Goal: Task Accomplishment & Management: Use online tool/utility

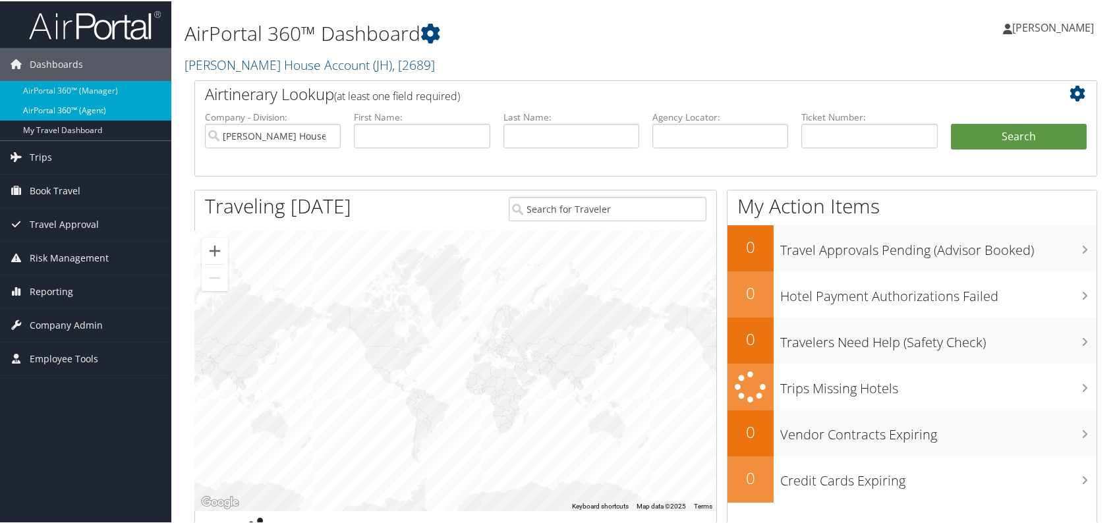
click at [111, 110] on link "AirPortal 360™ (Agent)" at bounding box center [85, 110] width 171 height 20
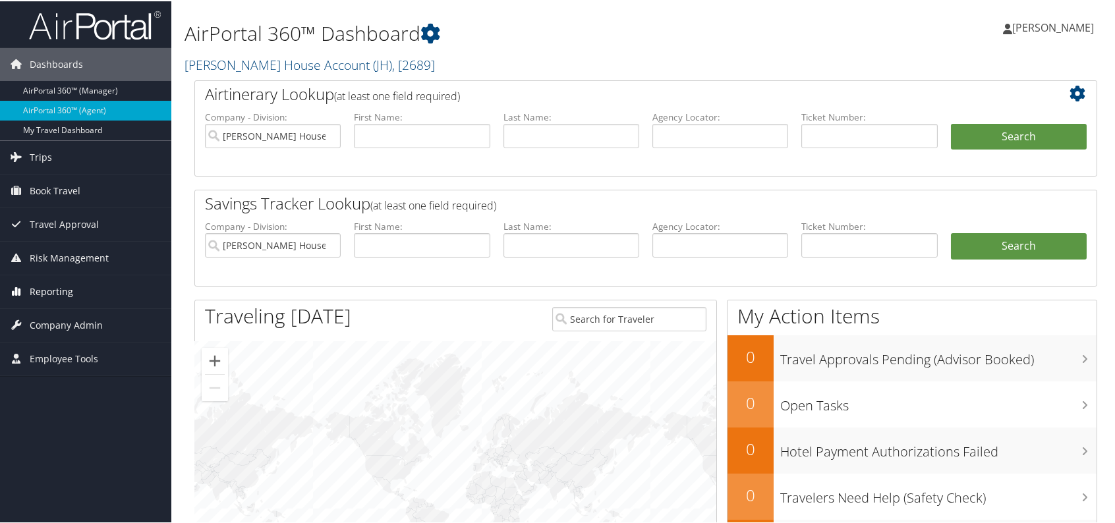
click at [45, 283] on span "Reporting" at bounding box center [51, 290] width 43 height 33
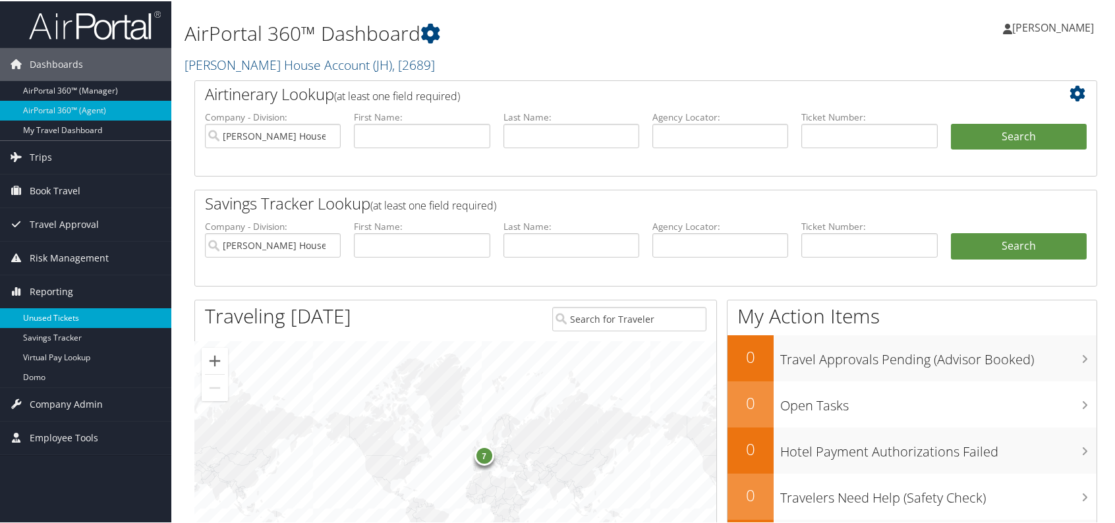
click at [77, 313] on link "Unused Tickets" at bounding box center [85, 317] width 171 height 20
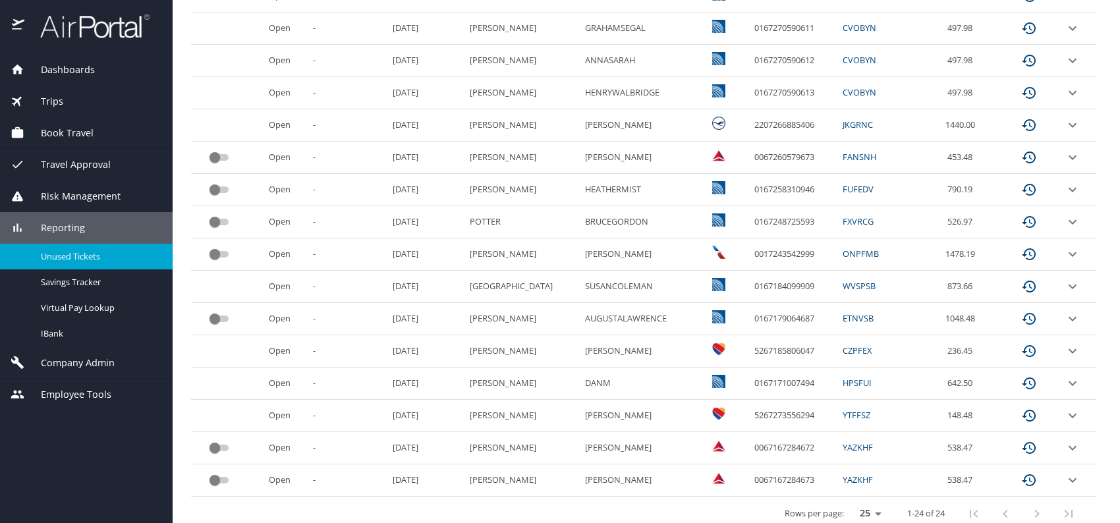
scroll to position [594, 0]
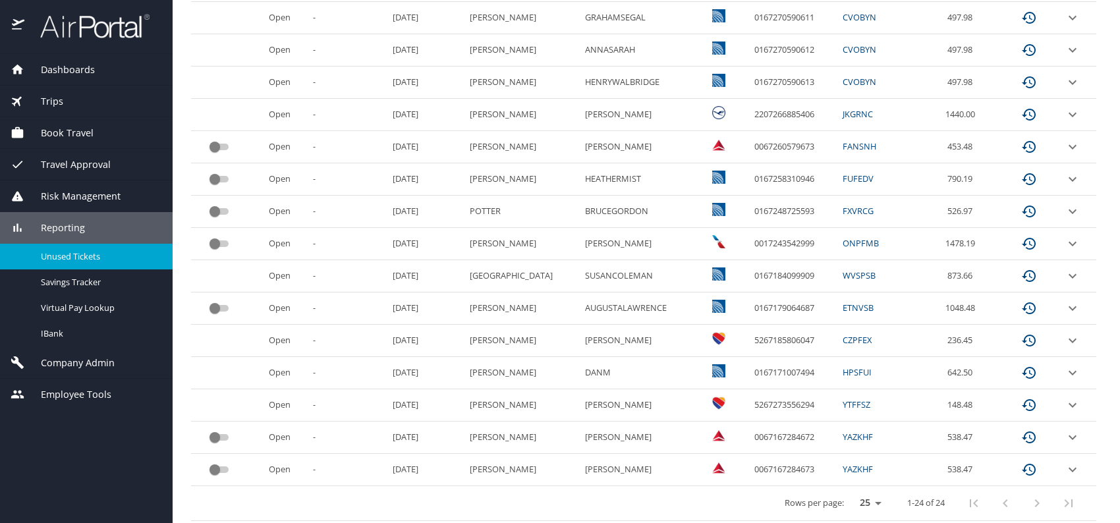
click at [1058, 499] on div "custom pagination table" at bounding box center [1021, 504] width 127 height 32
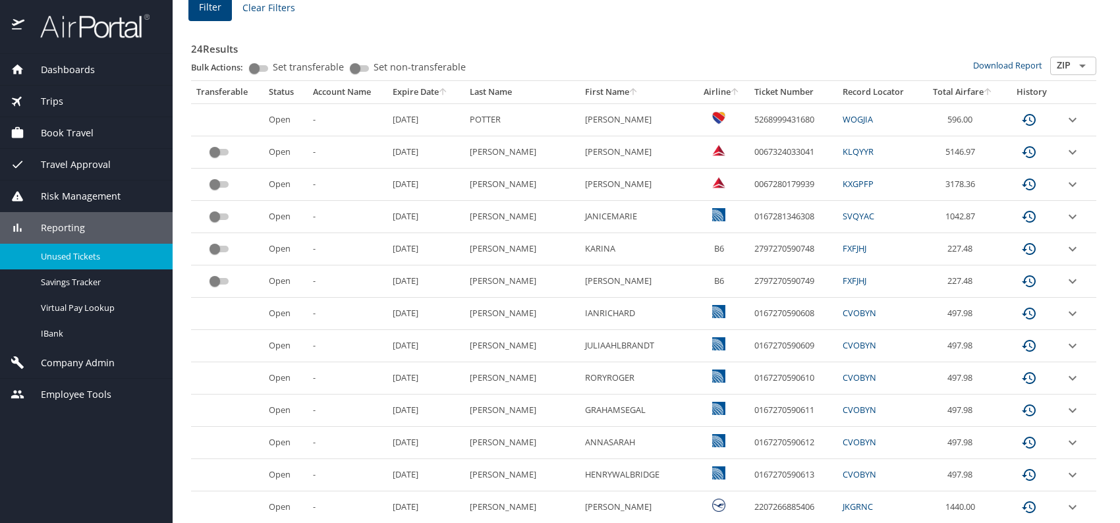
scroll to position [0, 0]
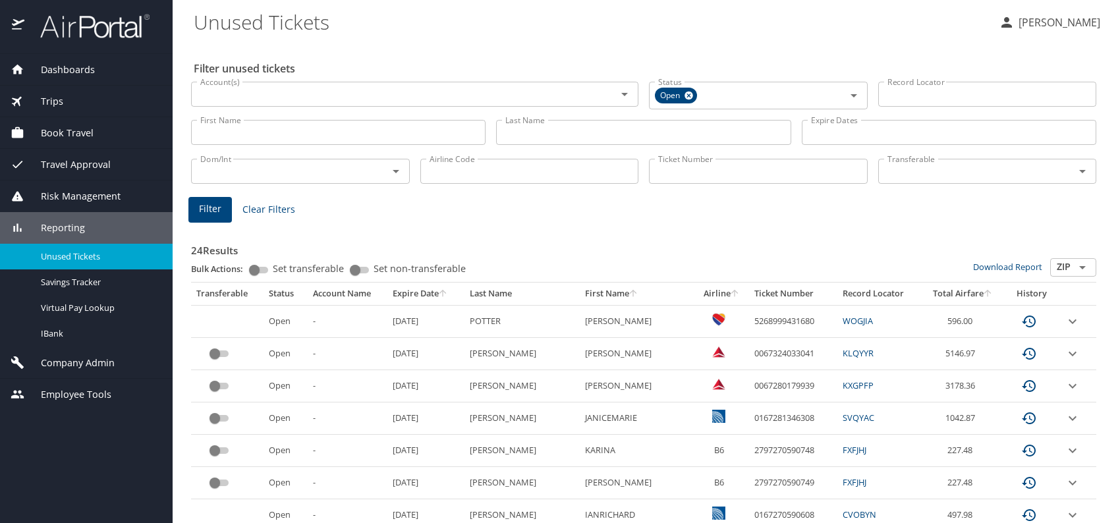
click at [533, 133] on input "Last Name" at bounding box center [643, 132] width 295 height 25
type input "bradley"
